Goal: Task Accomplishment & Management: Manage account settings

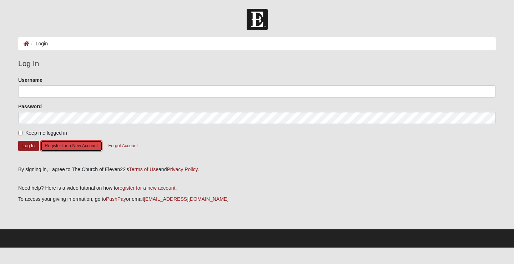
click at [92, 146] on button "Register for a New Account" at bounding box center [71, 145] width 62 height 11
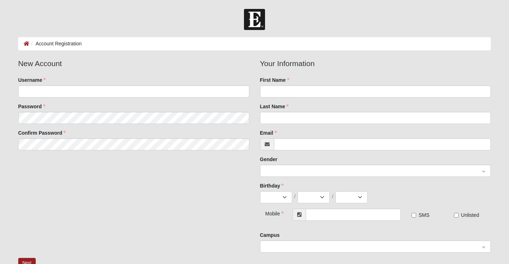
scroll to position [71, 0]
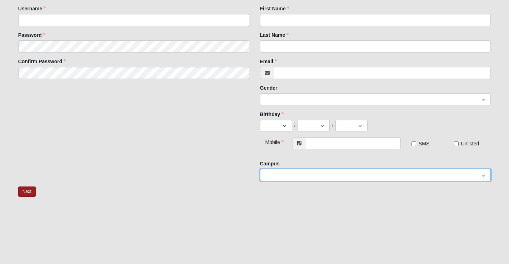
click at [348, 170] on input "search" at bounding box center [372, 174] width 217 height 11
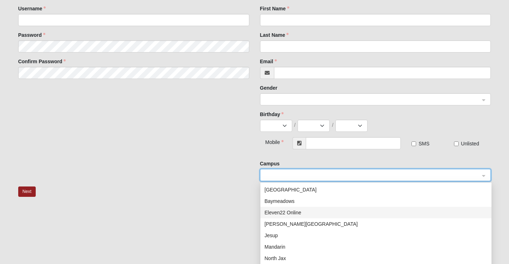
click at [294, 213] on div "Eleven22 Online" at bounding box center [375, 212] width 222 height 8
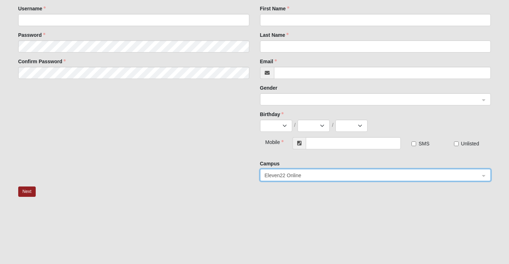
click at [208, 136] on div "New Account Username Password Confirm Password Your Information First Name Last…" at bounding box center [254, 86] width 483 height 200
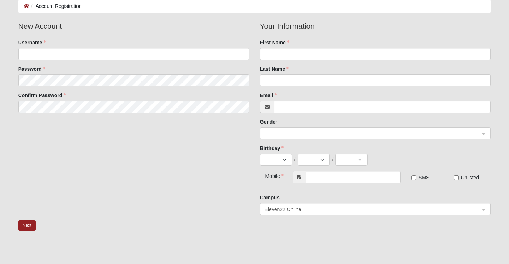
scroll to position [0, 0]
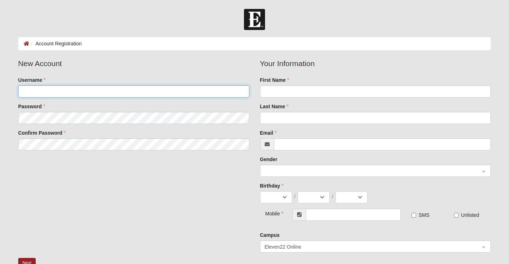
click at [69, 91] on input "Username" at bounding box center [133, 91] width 231 height 12
type input "Lizzien85"
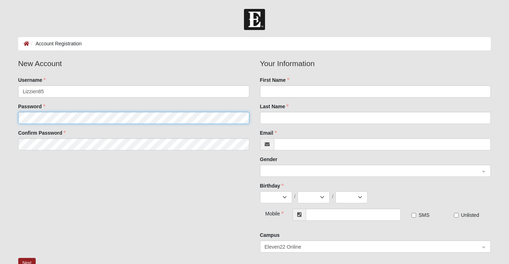
click at [77, 116] on fieldset "New Account Username Lizzien85 Password Confirm Password" at bounding box center [134, 107] width 242 height 98
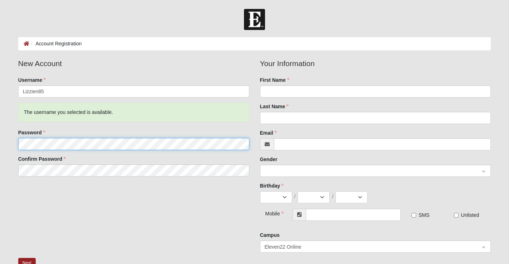
click at [0, 134] on form "Log In Account Registration Account Registration Error Please correct the follo…" at bounding box center [254, 188] width 509 height 359
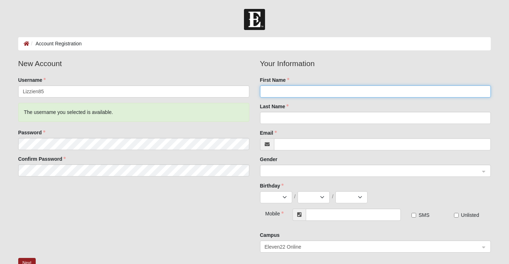
click at [296, 92] on input "First Name" at bounding box center [375, 91] width 231 height 12
type input "[PERSON_NAME]"
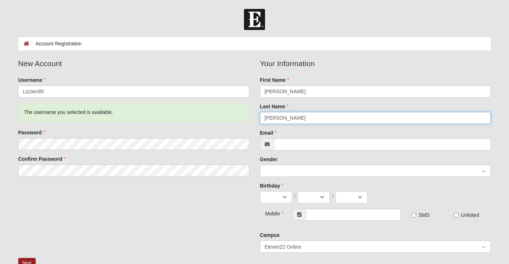
type input "Noyes"
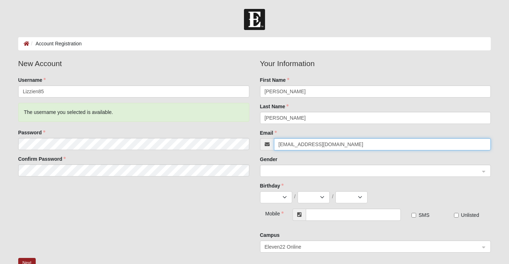
click at [296, 173] on span at bounding box center [371, 171] width 215 height 8
type input "mommyofanangel85@gmail.com"
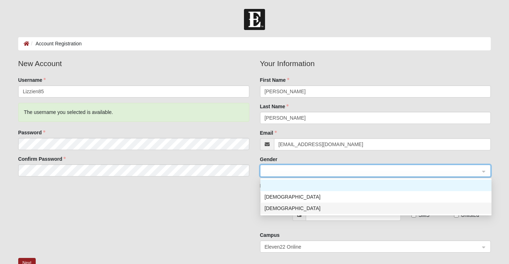
click at [280, 207] on div "Female" at bounding box center [375, 208] width 222 height 8
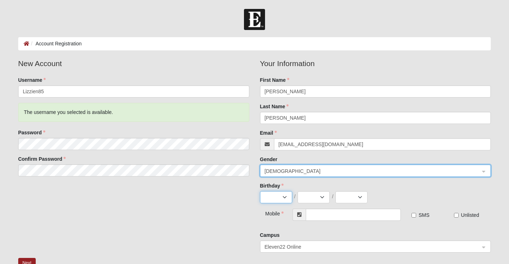
click at [277, 196] on select "Jan Feb Mar Apr May Jun Jul Aug Sep Oct Nov Dec" at bounding box center [276, 197] width 32 height 12
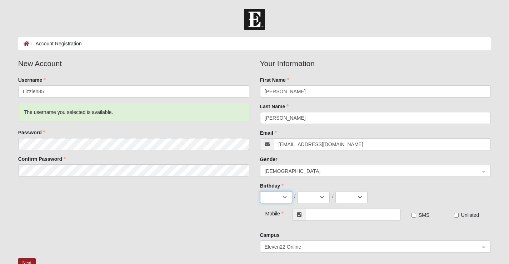
select select "9"
click at [260, 191] on select "Jan Feb Mar Apr May Jun Jul Aug Sep Oct Nov Dec" at bounding box center [276, 197] width 32 height 12
click at [309, 199] on select "1 2 3 4 5 6 7 8 9 10 11 12 13 14 15 16 17 18 19 20 21 22 23 24 25 26 27 28 29 30" at bounding box center [313, 197] width 32 height 12
select select "30"
click at [297, 191] on select "1 2 3 4 5 6 7 8 9 10 11 12 13 14 15 16 17 18 19 20 21 22 23 24 25 26 27 28 29 30" at bounding box center [313, 197] width 32 height 12
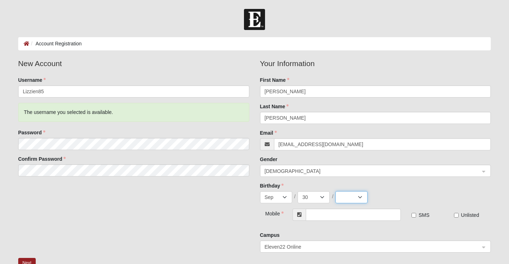
click at [358, 200] on select "2025 2024 2023 2022 2021 2020 2019 2018 2017 2016 2015 2014 2013 2012 2011 2010…" at bounding box center [351, 197] width 32 height 12
select select "1985"
click at [335, 191] on select "2025 2024 2023 2022 2021 2020 2019 2018 2017 2016 2015 2014 2013 2012 2011 2010…" at bounding box center [351, 197] width 32 height 12
click at [342, 215] on input "text" at bounding box center [353, 214] width 95 height 12
type input "[PHONE_NUMBER]"
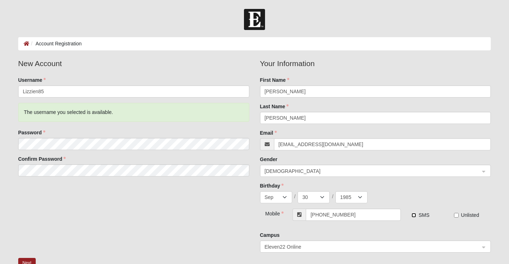
click at [411, 215] on input "SMS" at bounding box center [413, 215] width 5 height 5
checkbox input "true"
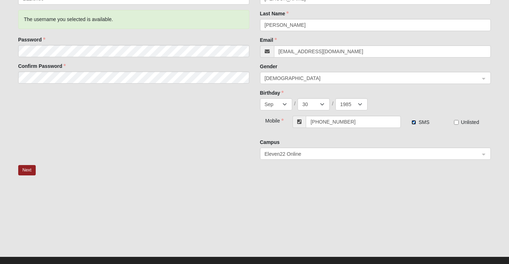
scroll to position [104, 0]
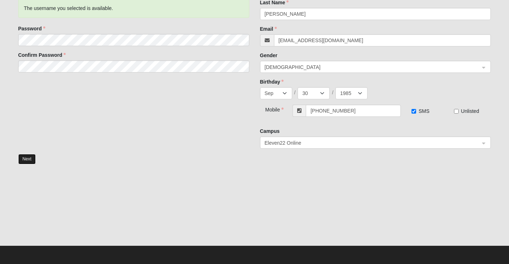
click at [30, 158] on button "Next" at bounding box center [26, 159] width 17 height 10
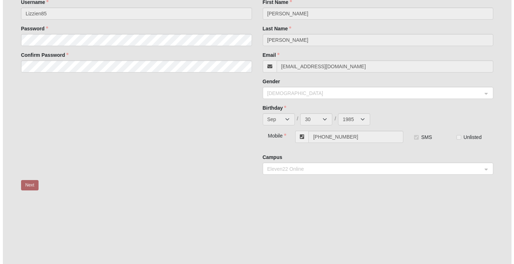
scroll to position [0, 0]
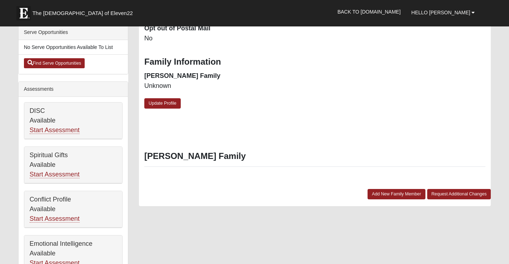
scroll to position [214, 0]
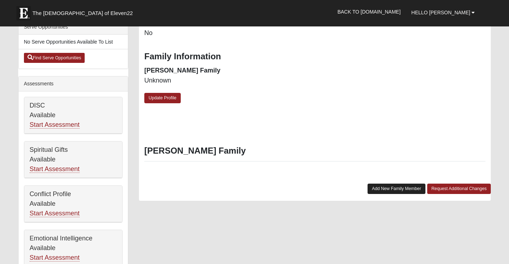
click at [415, 190] on link "Add New Family Member" at bounding box center [396, 188] width 58 height 10
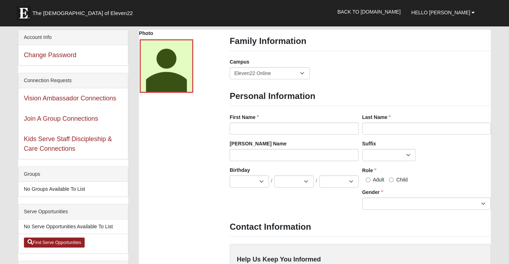
scroll to position [0, 0]
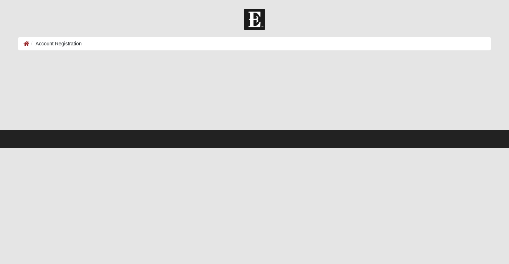
select select "9"
select select "30"
select select "1985"
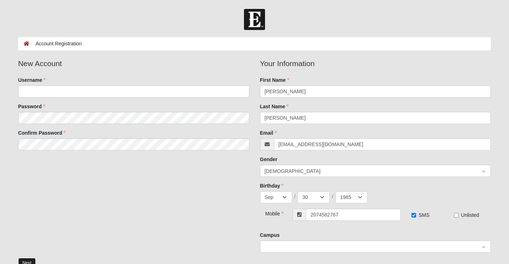
click at [29, 260] on button "Next" at bounding box center [26, 263] width 17 height 10
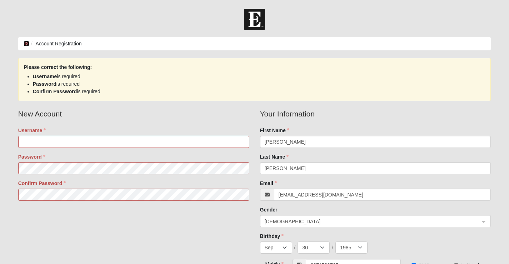
click at [26, 44] on icon at bounding box center [27, 43] width 6 height 5
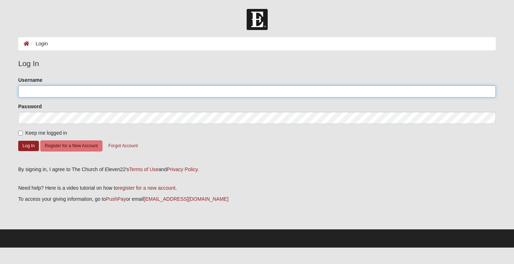
click at [53, 91] on input "Username" at bounding box center [257, 91] width 478 height 12
type input "Lizzien85"
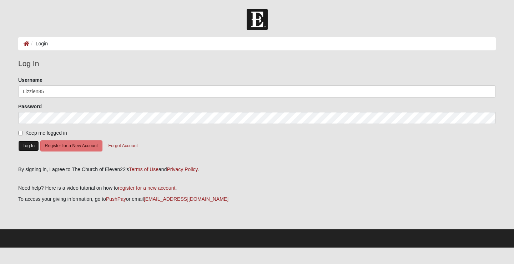
click at [31, 143] on button "Log In" at bounding box center [28, 146] width 21 height 10
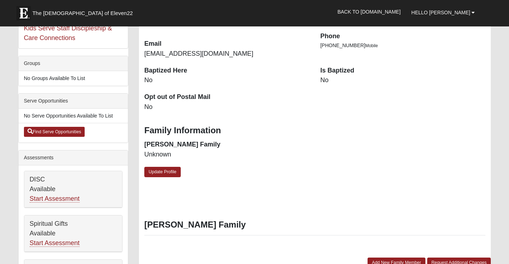
scroll to position [143, 0]
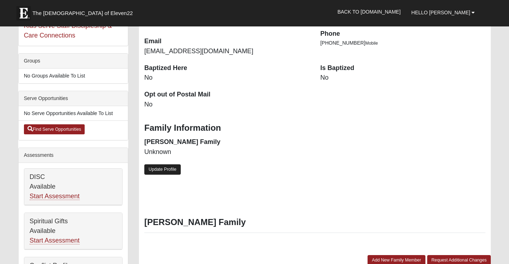
click at [172, 171] on link "Update Profile" at bounding box center [162, 169] width 36 height 10
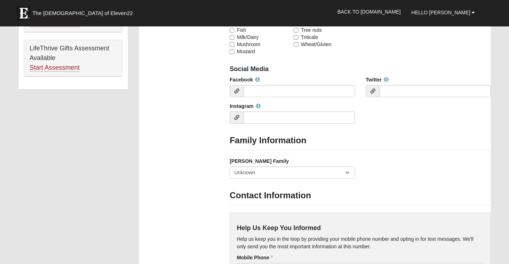
scroll to position [500, 0]
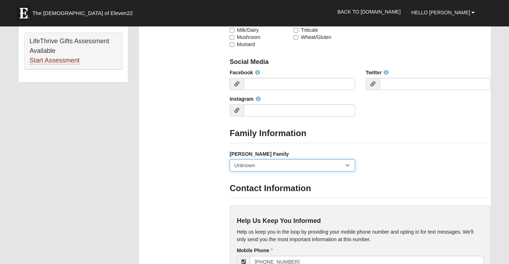
click at [307, 164] on select "Yes, we are a current [PERSON_NAME] family No, we are a former [PERSON_NAME] fa…" at bounding box center [291, 165] width 125 height 12
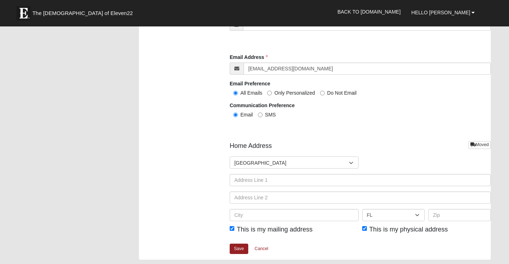
scroll to position [785, 0]
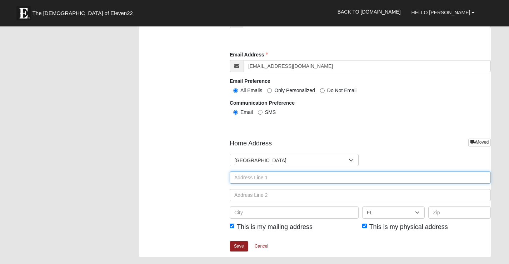
click at [290, 177] on input "text" at bounding box center [359, 177] width 261 height 12
type input "[STREET_ADDRESS][PERSON_NAME]"
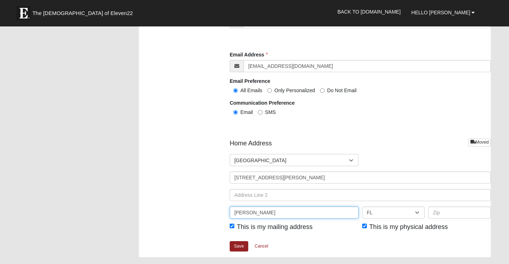
type input "Randolph"
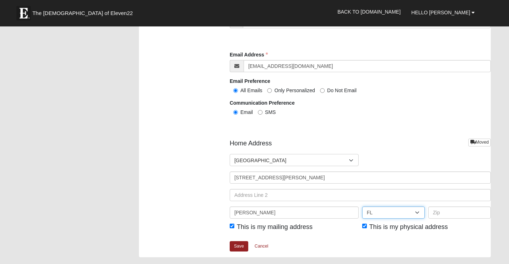
select select "ME"
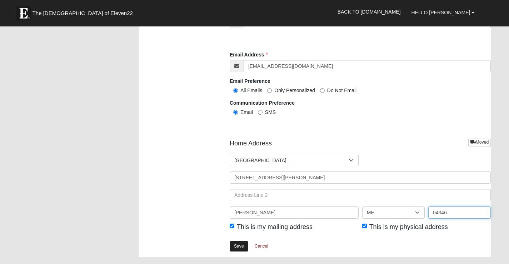
type input "04346"
click at [236, 243] on link "Save" at bounding box center [238, 246] width 19 height 10
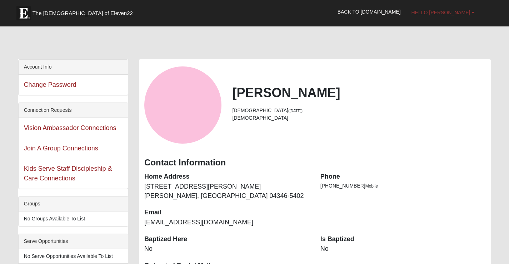
click at [463, 15] on span "Hello [PERSON_NAME]" at bounding box center [440, 13] width 59 height 6
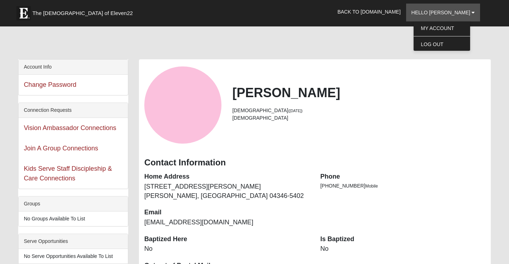
click at [34, 39] on div at bounding box center [254, 44] width 473 height 30
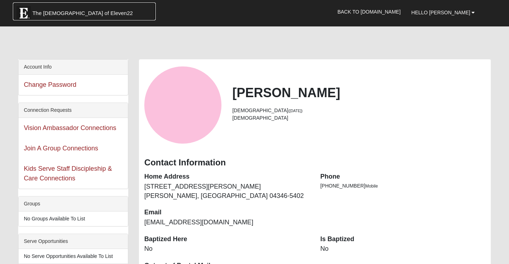
click at [29, 13] on img at bounding box center [23, 13] width 14 height 14
